Goal: Navigation & Orientation: Find specific page/section

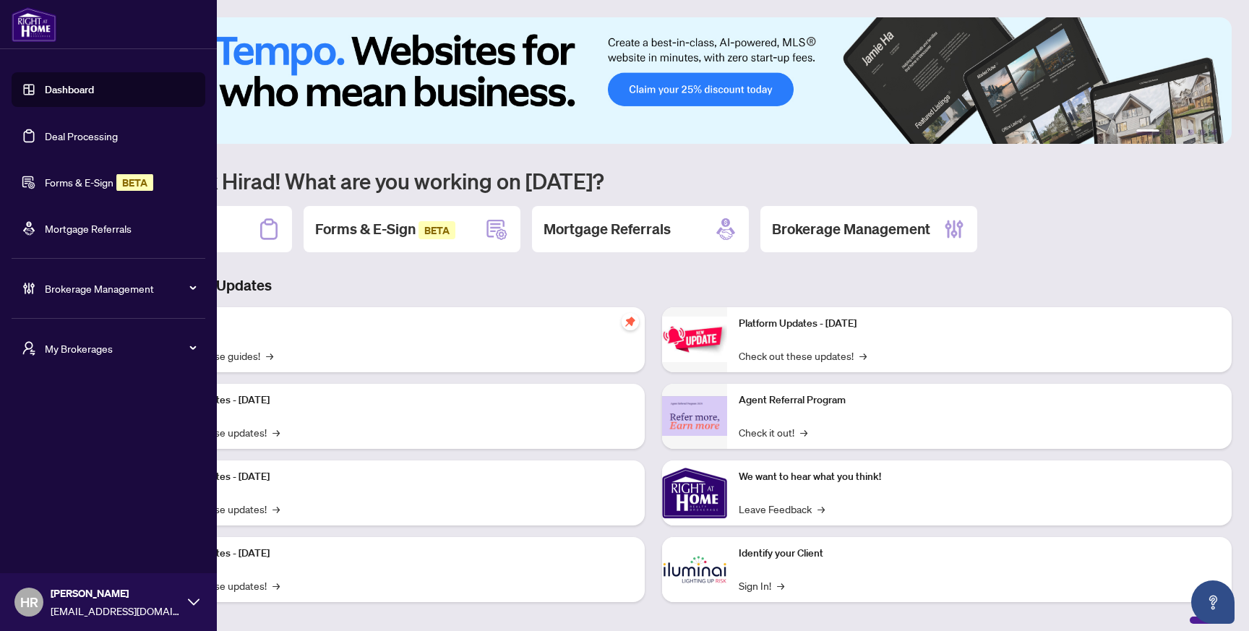
click at [90, 294] on span "Brokerage Management" at bounding box center [120, 288] width 150 height 16
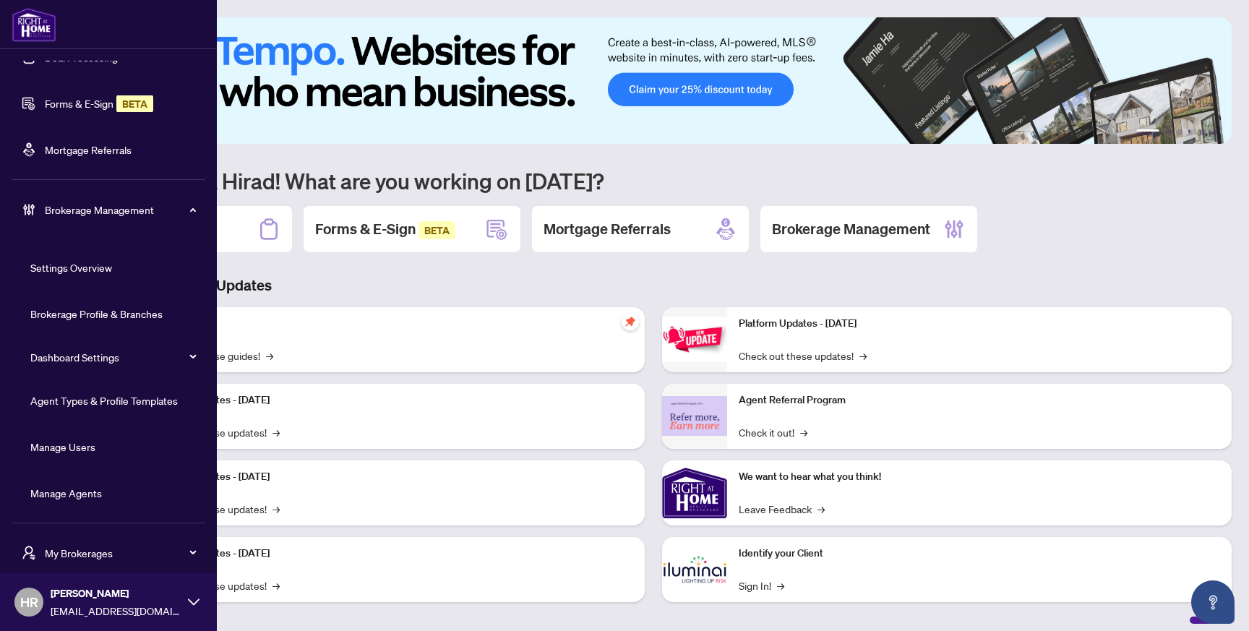
click at [115, 549] on span "My Brokerages" at bounding box center [120, 553] width 150 height 16
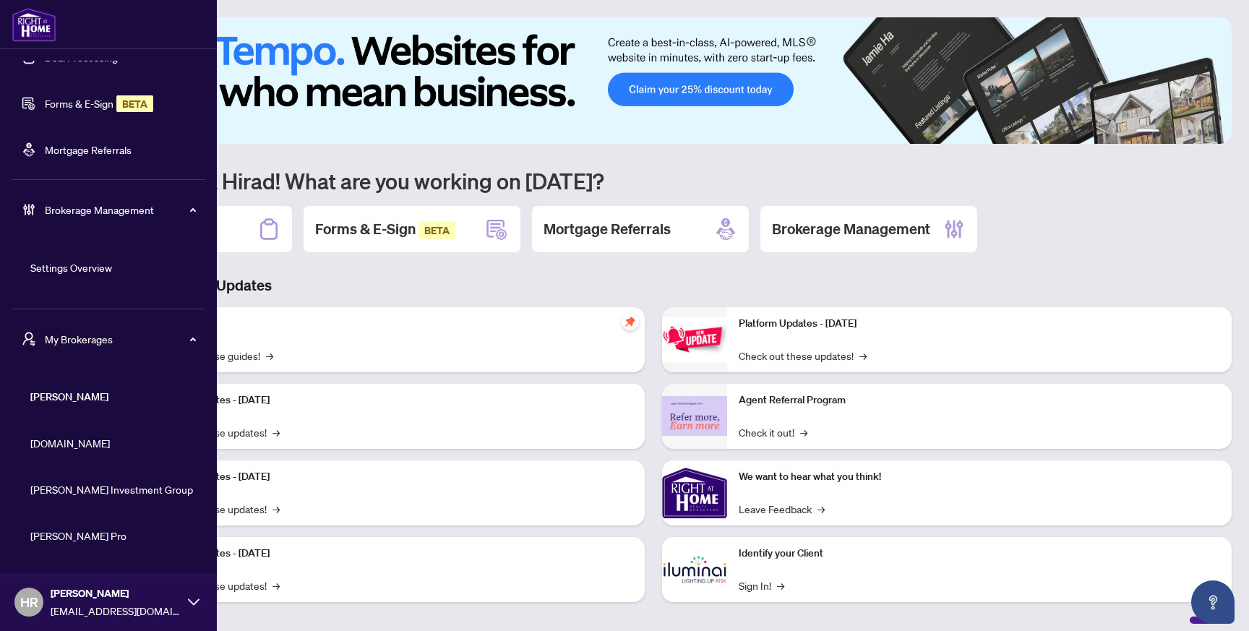
click at [137, 447] on span "[DOMAIN_NAME]" at bounding box center [112, 443] width 165 height 16
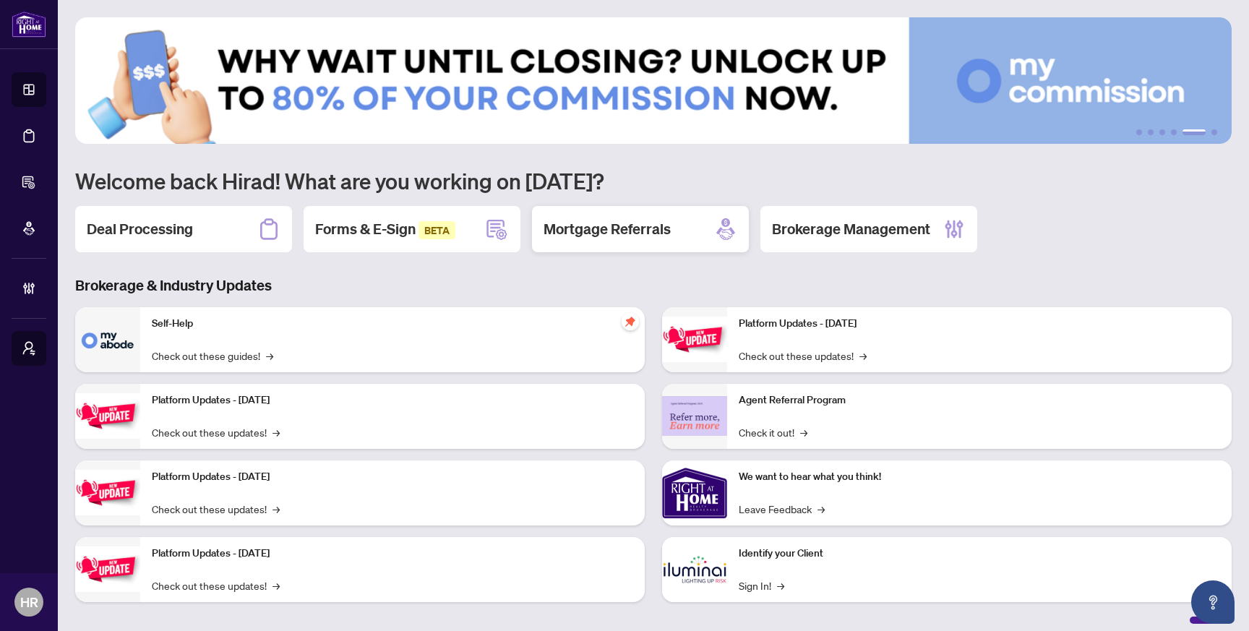
scroll to position [0, 0]
